Goal: Transaction & Acquisition: Obtain resource

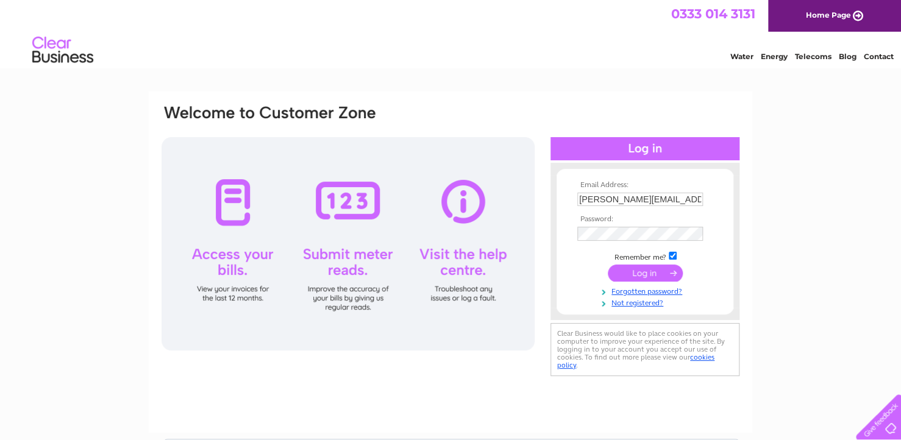
click at [650, 269] on input "submit" at bounding box center [645, 273] width 75 height 17
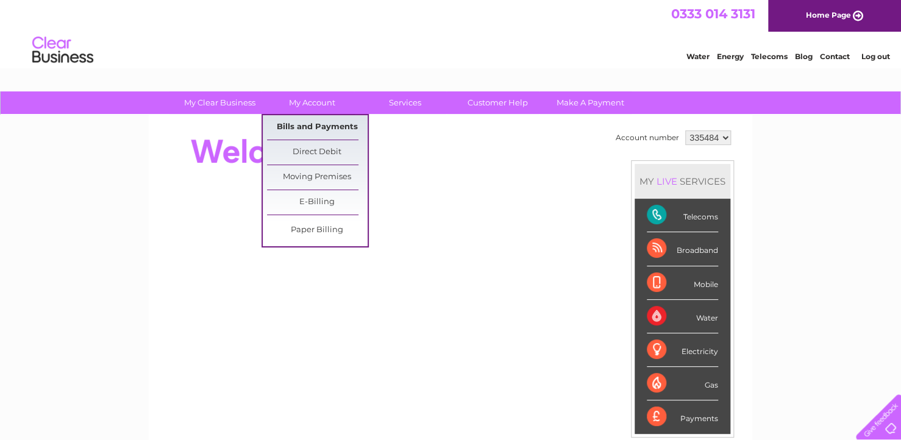
click at [316, 133] on link "Bills and Payments" at bounding box center [317, 127] width 101 height 24
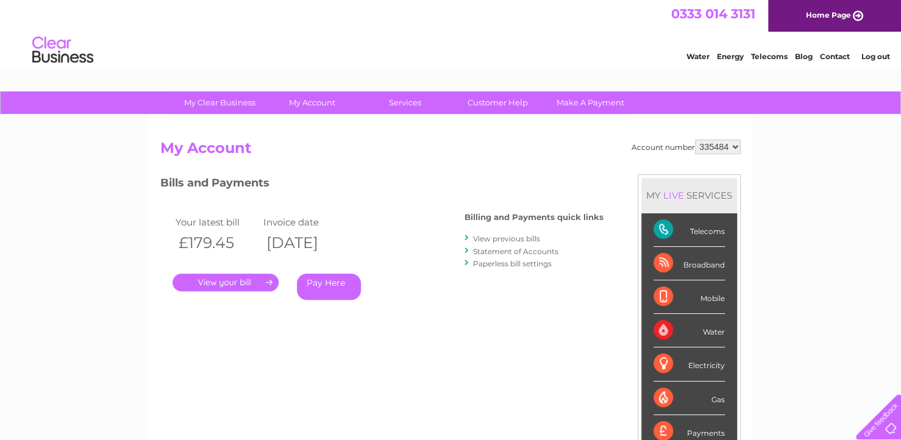
click at [240, 282] on link "." at bounding box center [225, 283] width 106 height 18
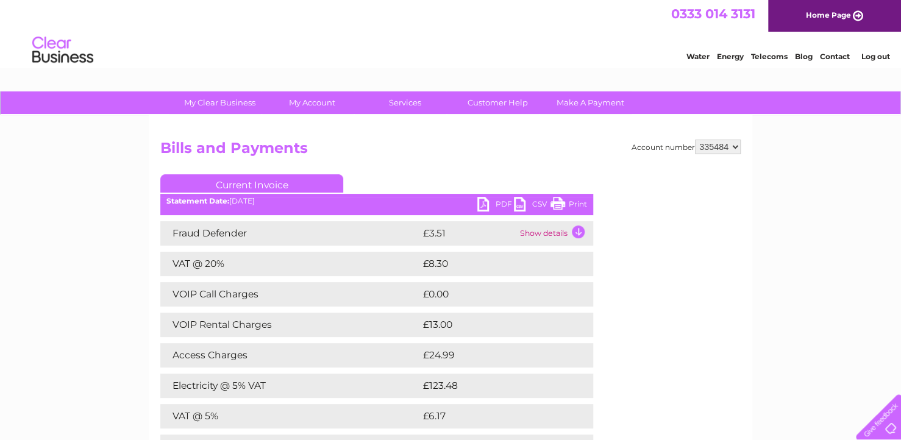
click at [484, 202] on link "PDF" at bounding box center [495, 206] width 37 height 18
